Goal: Navigation & Orientation: Find specific page/section

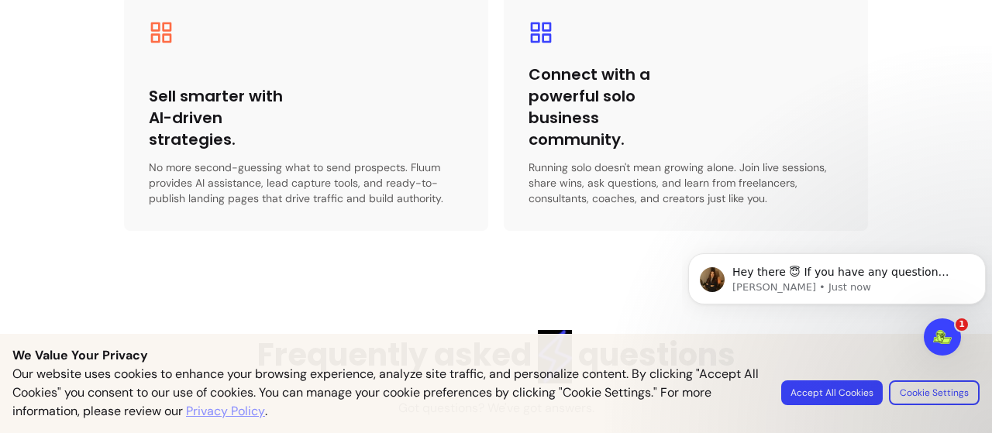
scroll to position [3179, 0]
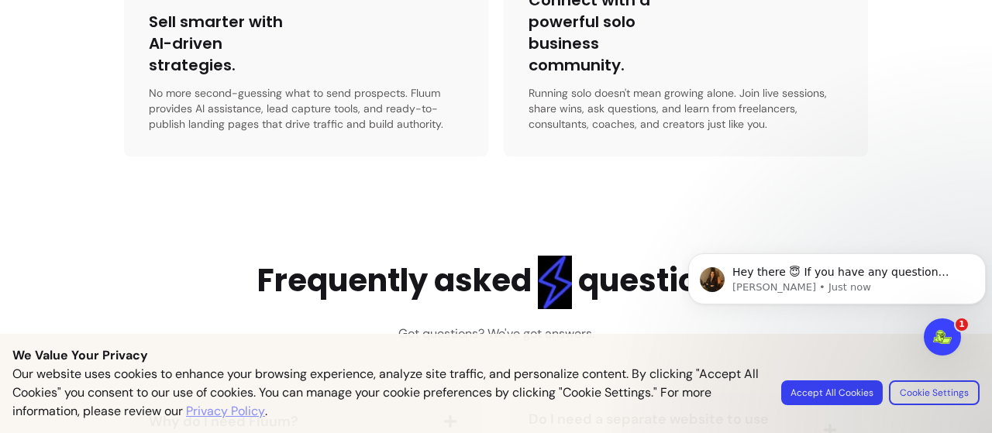
click at [819, 394] on button "Accept All Cookies" at bounding box center [832, 393] width 102 height 25
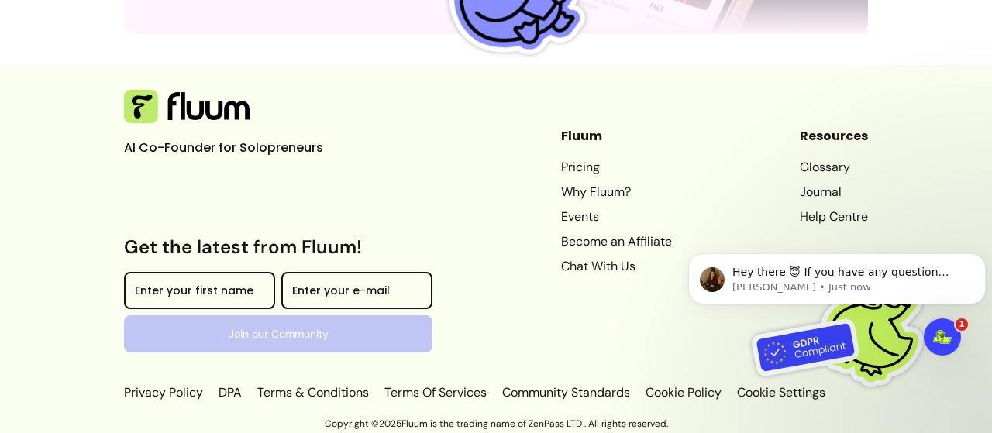
scroll to position [4573, 0]
click at [352, 388] on link "Terms & Conditions" at bounding box center [313, 393] width 118 height 19
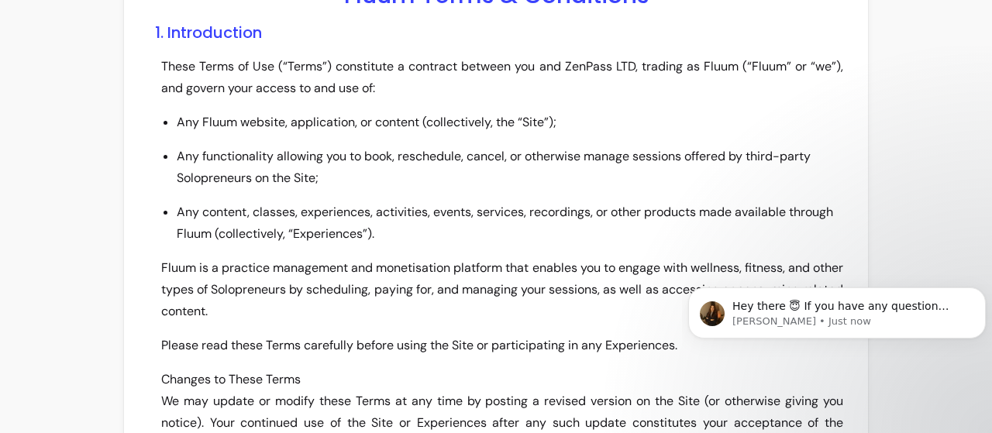
scroll to position [102, 0]
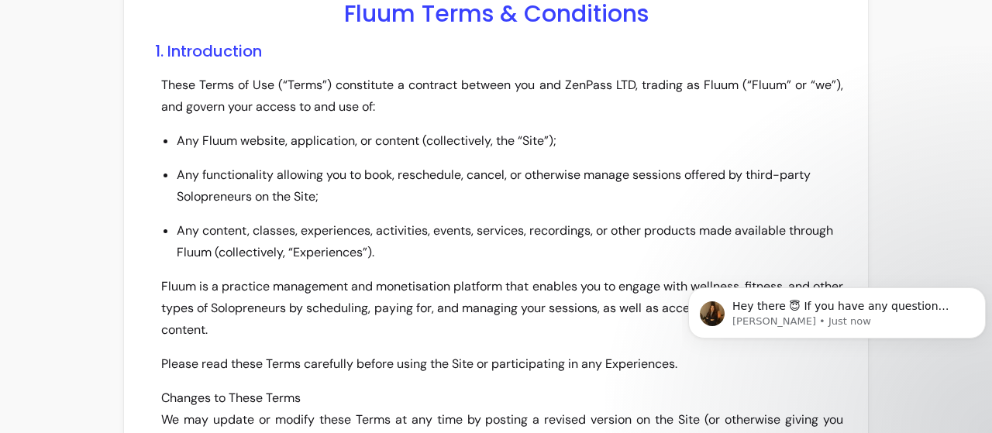
click at [580, 83] on p "These Terms of Use (“Terms”) constitute a contract between you and ZenPass LTD,…" at bounding box center [502, 95] width 682 height 43
copy p "ZenPass"
click at [718, 88] on p "These Terms of Use (“Terms”) constitute a contract between you and ZenPass LTD,…" at bounding box center [502, 95] width 682 height 43
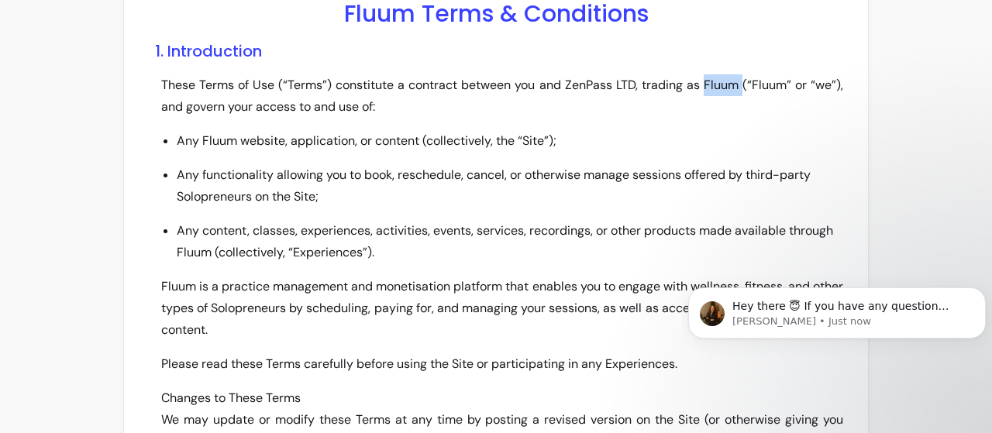
copy p "Fluum"
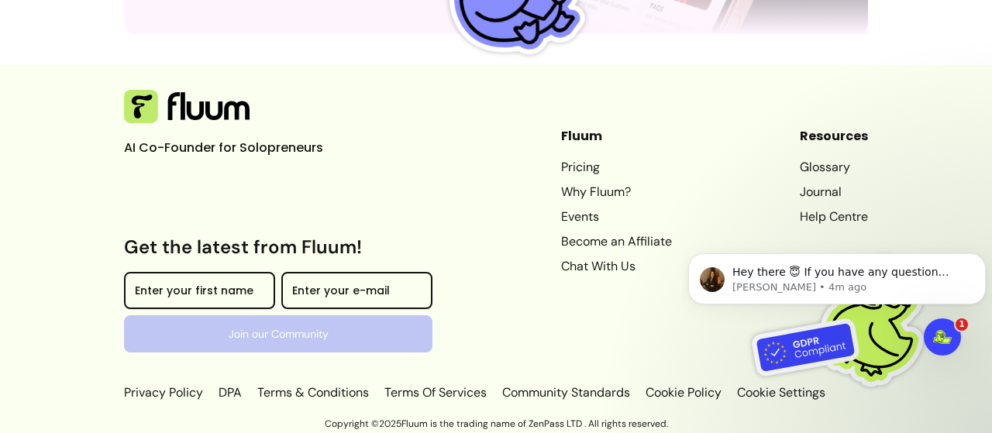
scroll to position [4573, 0]
